Goal: Task Accomplishment & Management: Use online tool/utility

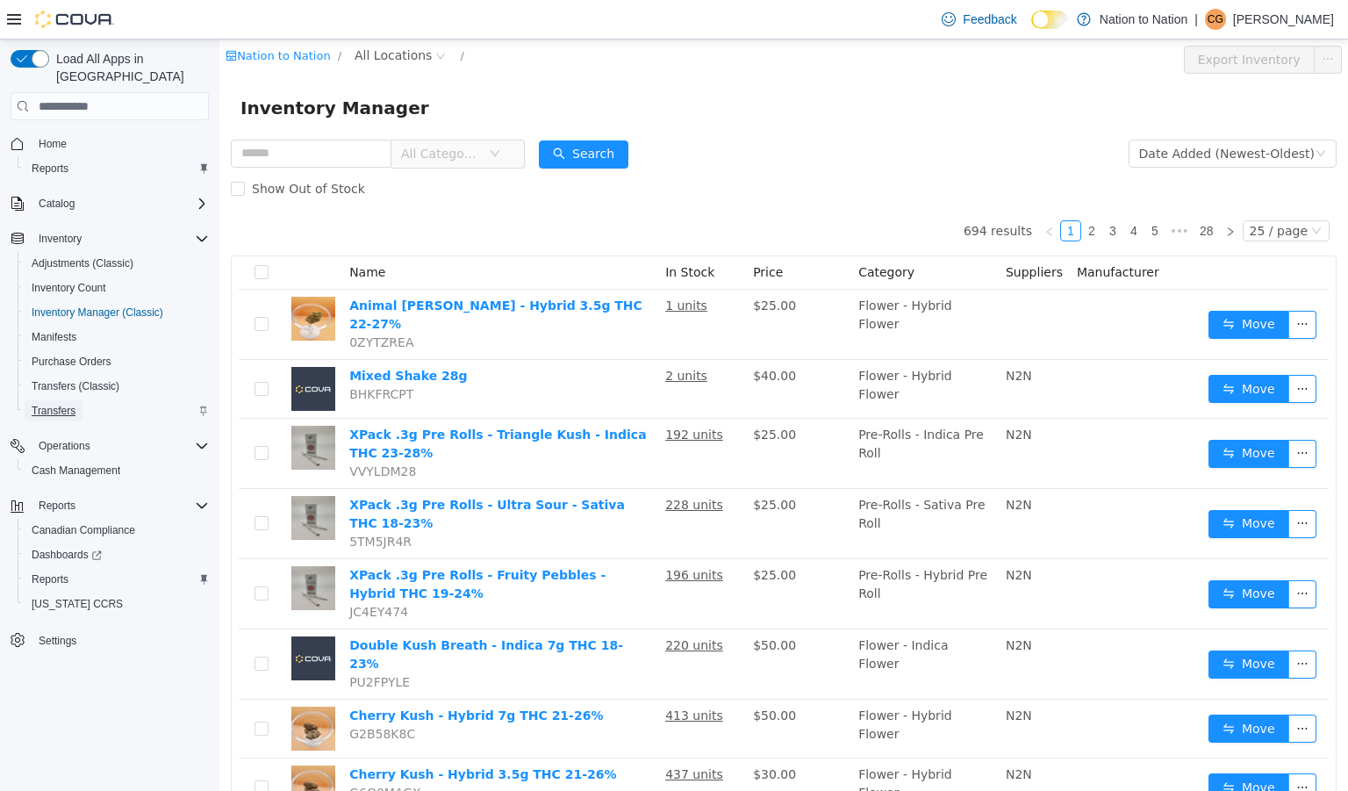
click at [54, 404] on span "Transfers" at bounding box center [54, 411] width 44 height 14
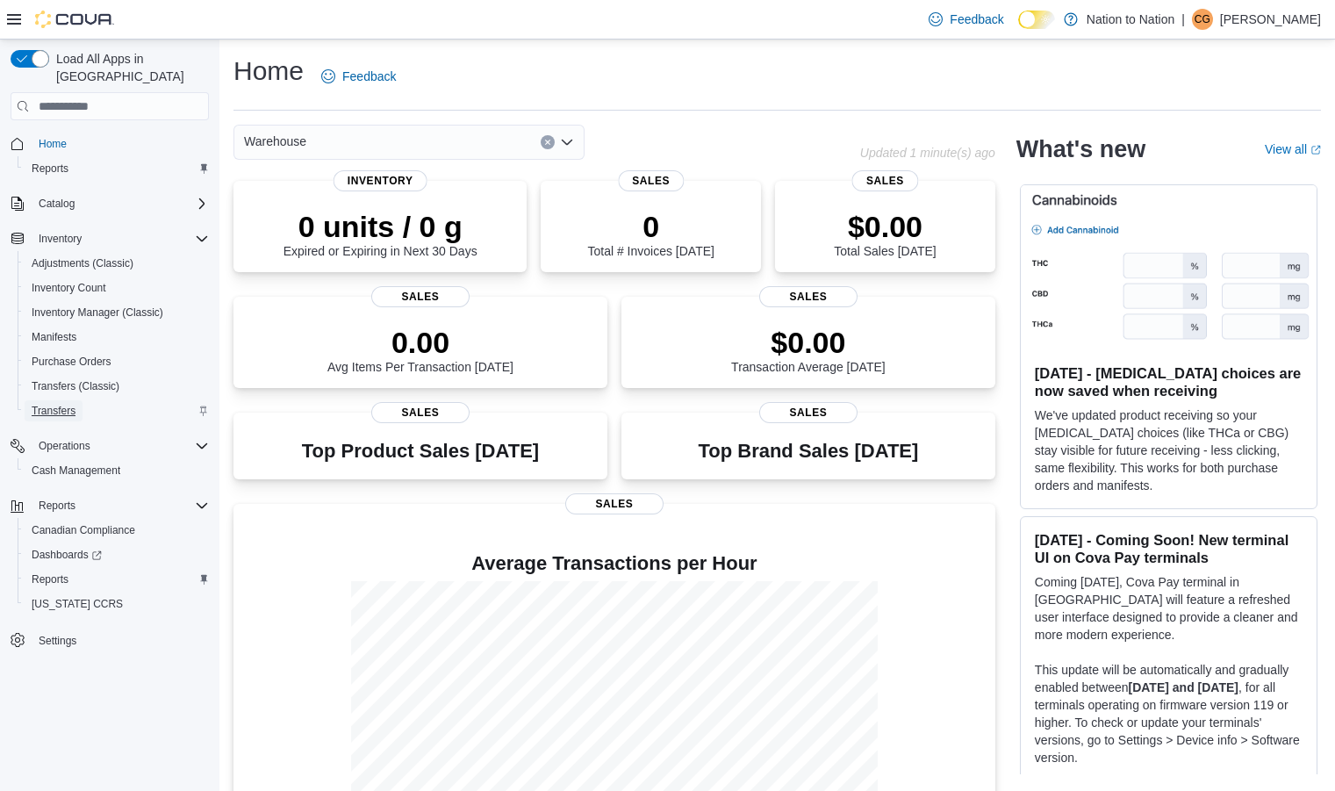
click at [60, 404] on span "Transfers" at bounding box center [54, 411] width 44 height 14
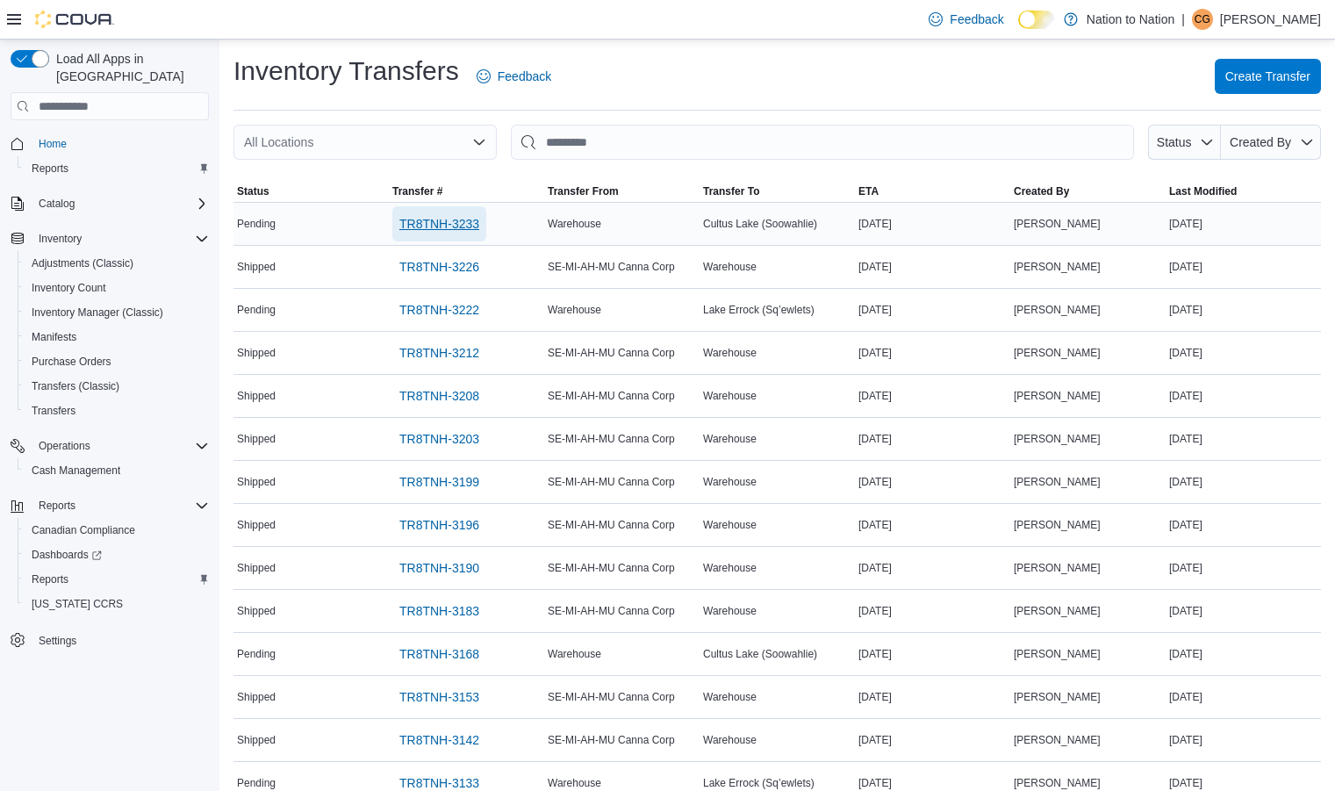
click at [455, 225] on span "TR8TNH-3233" at bounding box center [439, 224] width 80 height 18
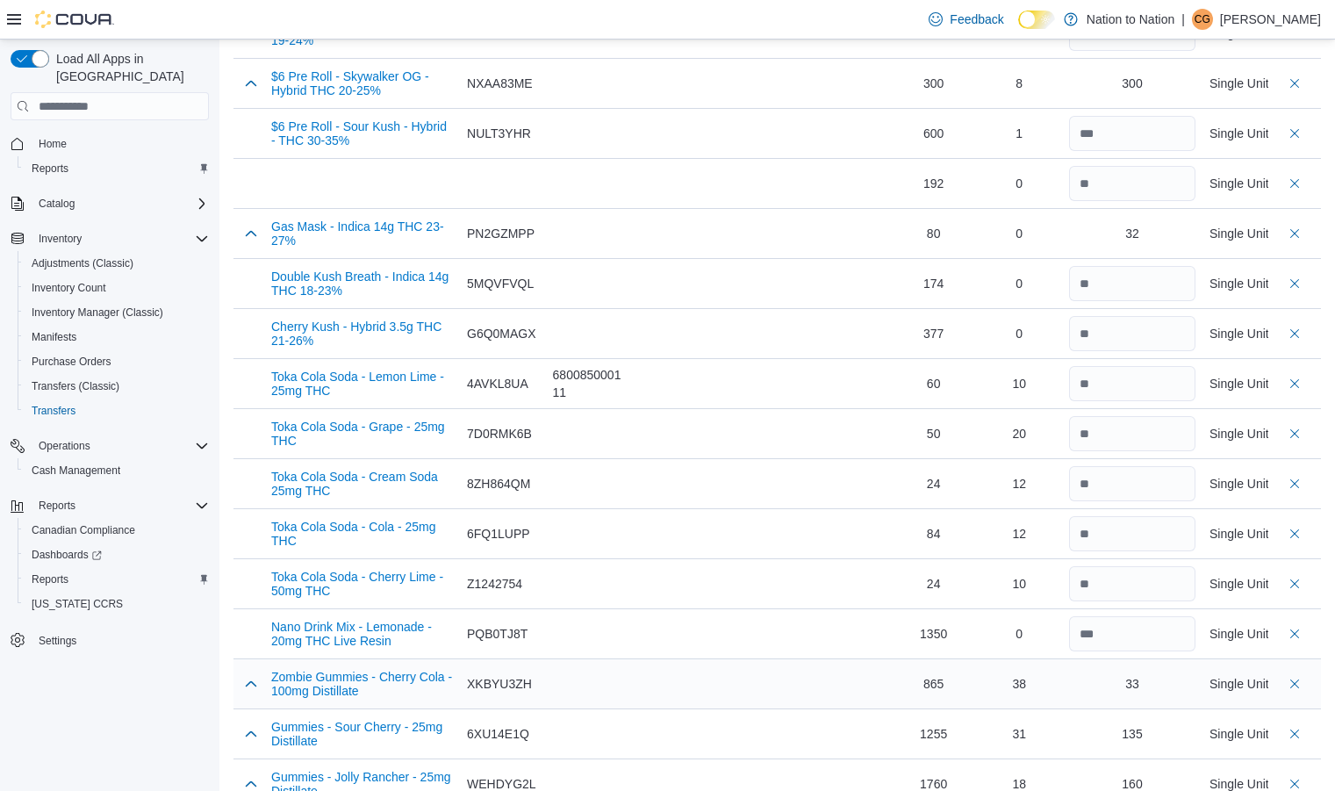
scroll to position [865, 0]
click at [1142, 730] on div "135" at bounding box center [1132, 733] width 20 height 18
click at [255, 730] on button "button" at bounding box center [251, 732] width 21 height 21
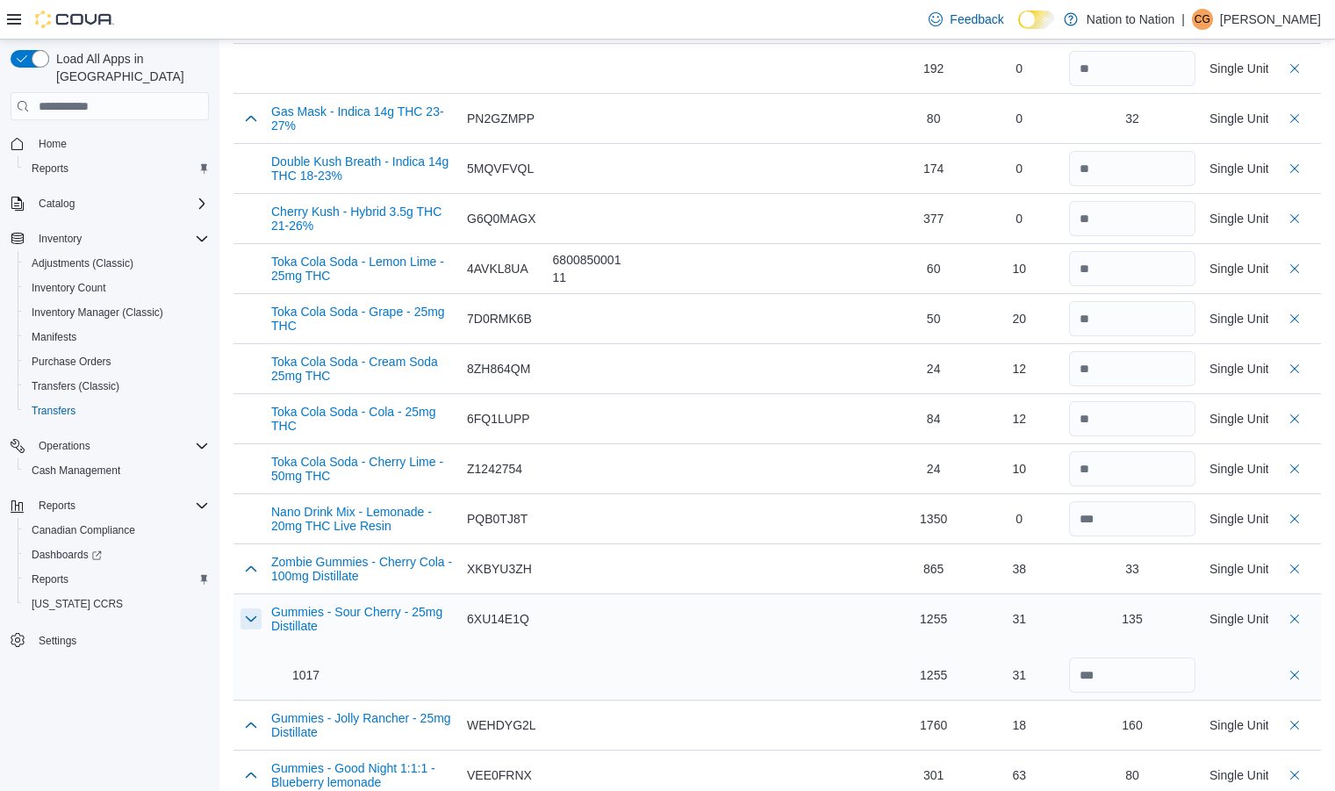
scroll to position [980, 0]
click at [1157, 674] on input "***" at bounding box center [1132, 674] width 126 height 35
type input "***"
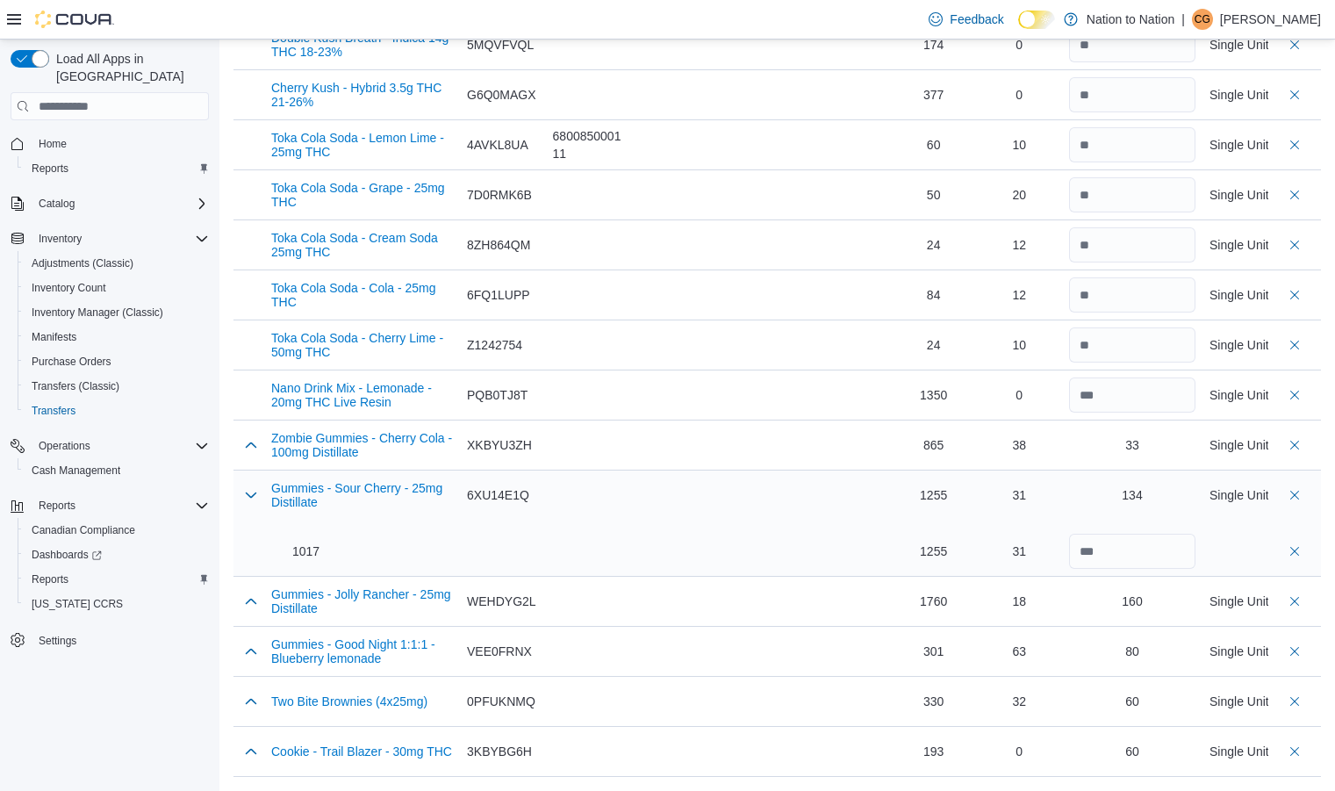
scroll to position [0, 0]
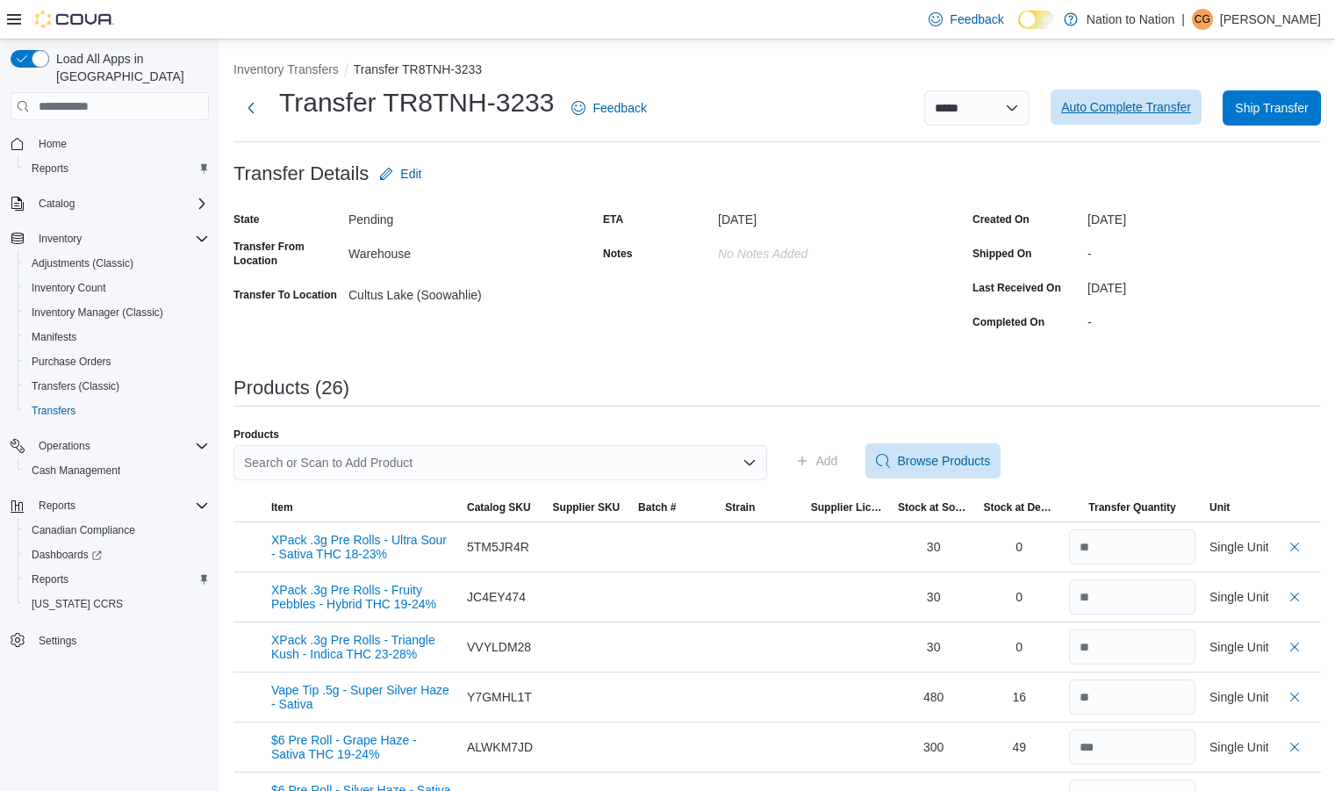
click at [1131, 110] on span "Auto Complete Transfer" at bounding box center [1126, 107] width 130 height 18
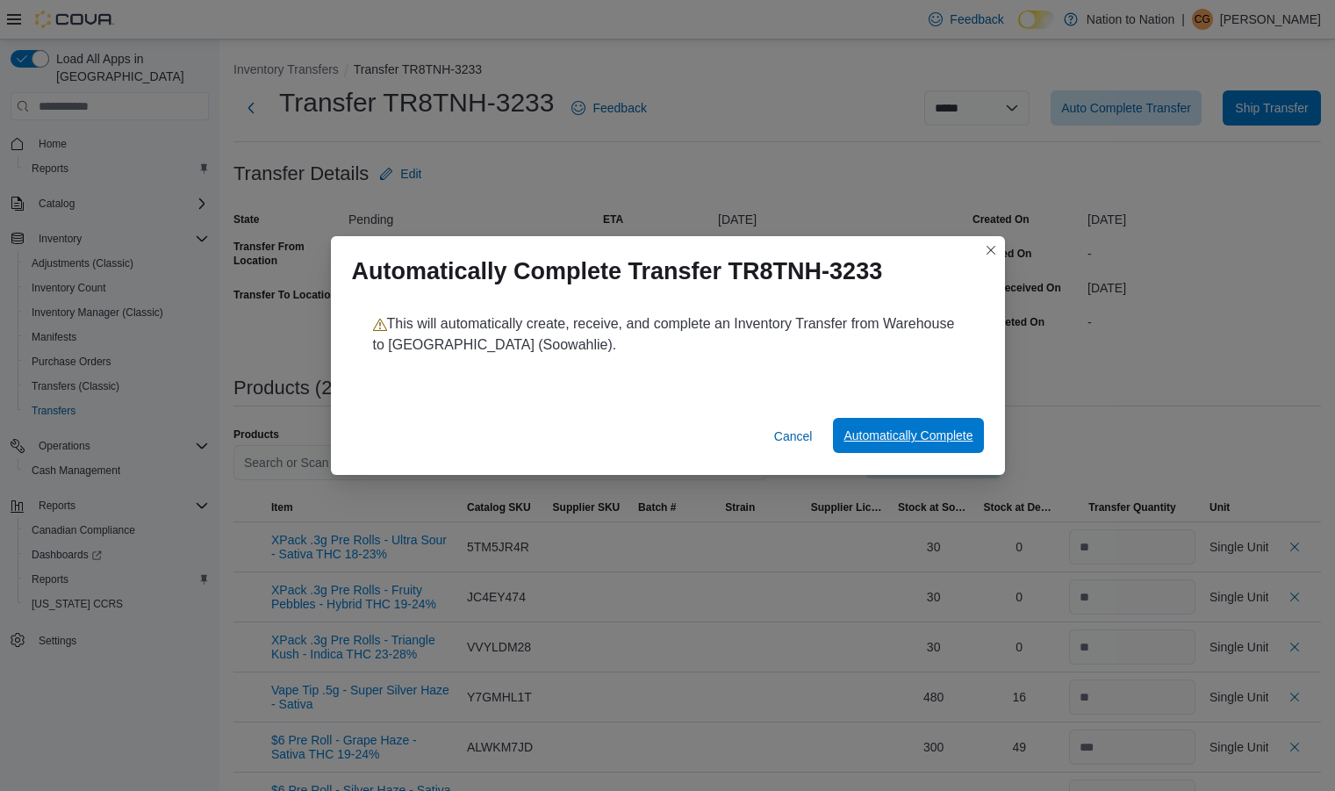
click at [898, 431] on span "Automatically Complete" at bounding box center [908, 436] width 129 height 18
